Goal: Navigation & Orientation: Go to known website

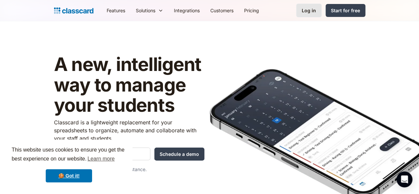
click at [316, 10] on div "Log in" at bounding box center [309, 10] width 14 height 7
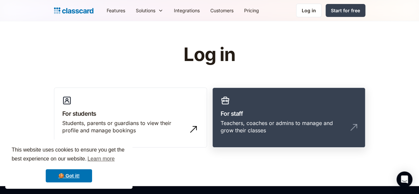
click at [250, 132] on link "For staff Teachers, coaches or admins to manage and grow their classes" at bounding box center [289, 118] width 153 height 60
